Goal: Task Accomplishment & Management: Manage account settings

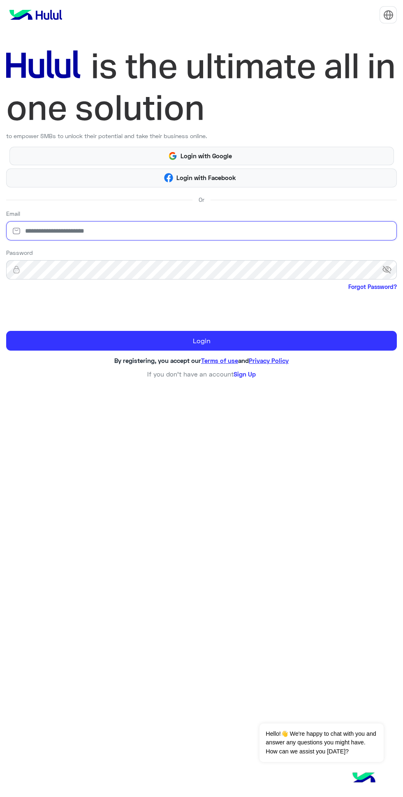
click at [230, 228] on input "email" at bounding box center [201, 230] width 391 height 19
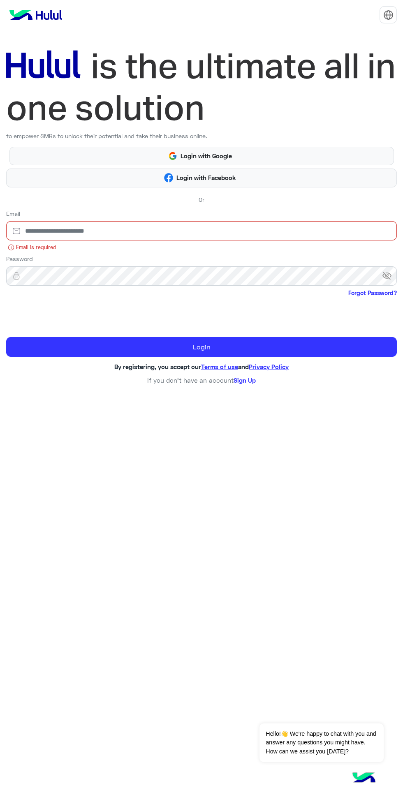
type input "**********"
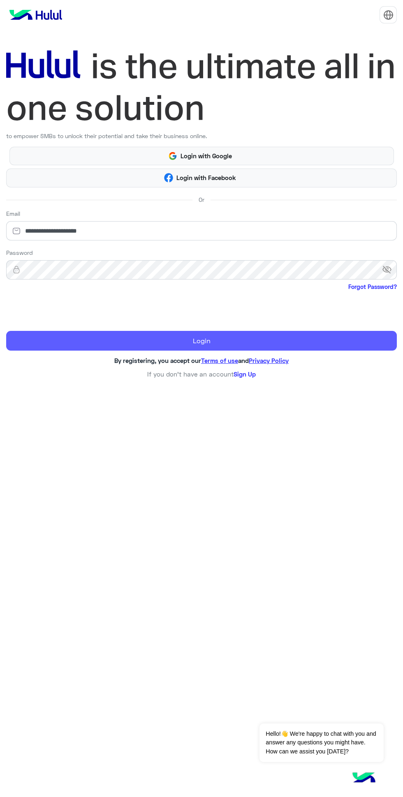
click at [211, 343] on button "Login" at bounding box center [201, 341] width 391 height 20
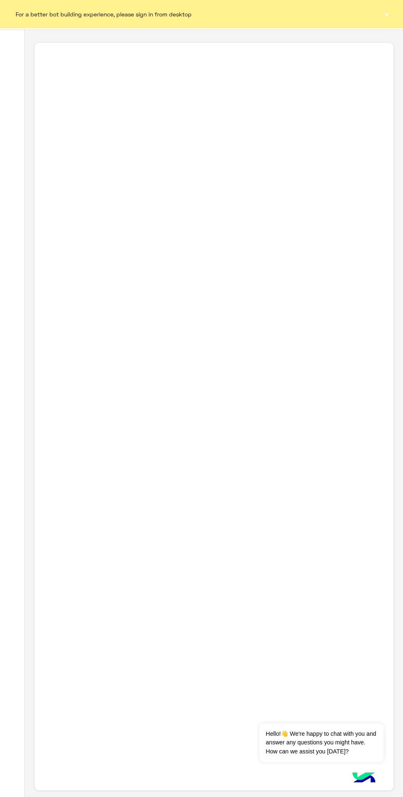
click at [387, 14] on button "×" at bounding box center [386, 14] width 8 height 8
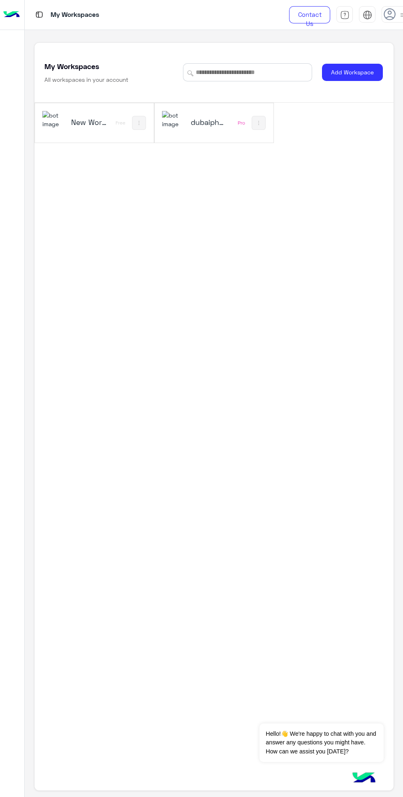
click at [389, 14] on use at bounding box center [390, 14] width 12 height 12
click at [204, 127] on h5 "dubaiphone" at bounding box center [209, 122] width 37 height 10
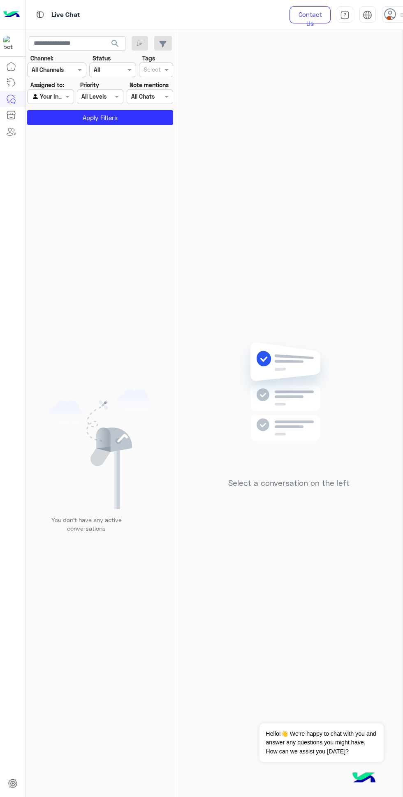
click at [387, 18] on span at bounding box center [389, 18] width 4 height 4
click at [388, 58] on label "Online" at bounding box center [346, 63] width 90 height 15
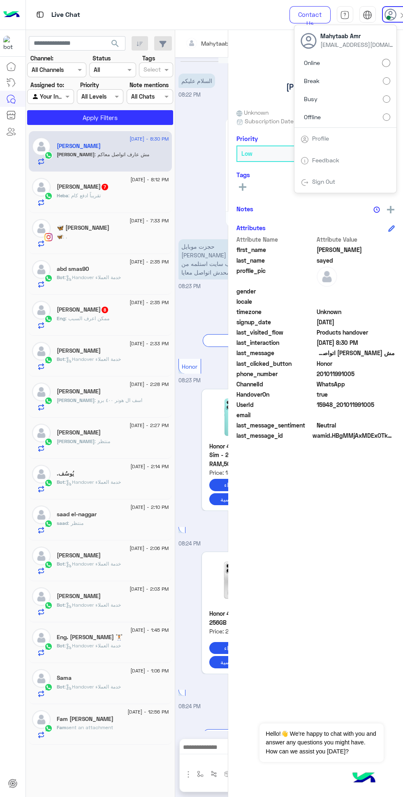
scroll to position [478, 0]
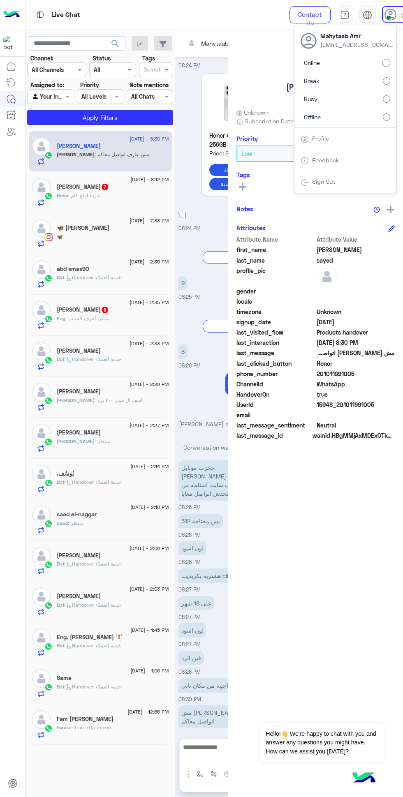
click at [389, 18] on span at bounding box center [389, 18] width 4 height 4
